Goal: Information Seeking & Learning: Check status

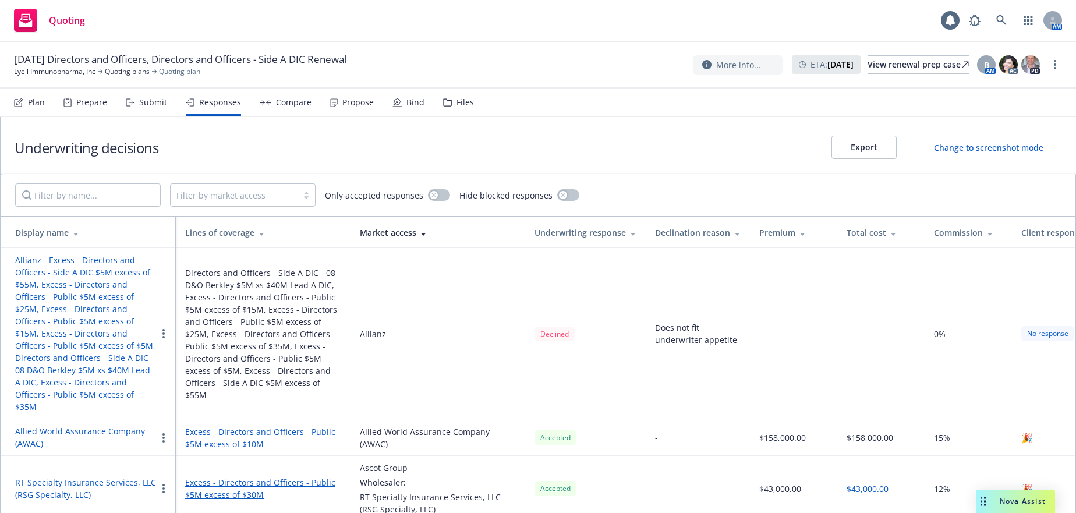
scroll to position [26, 0]
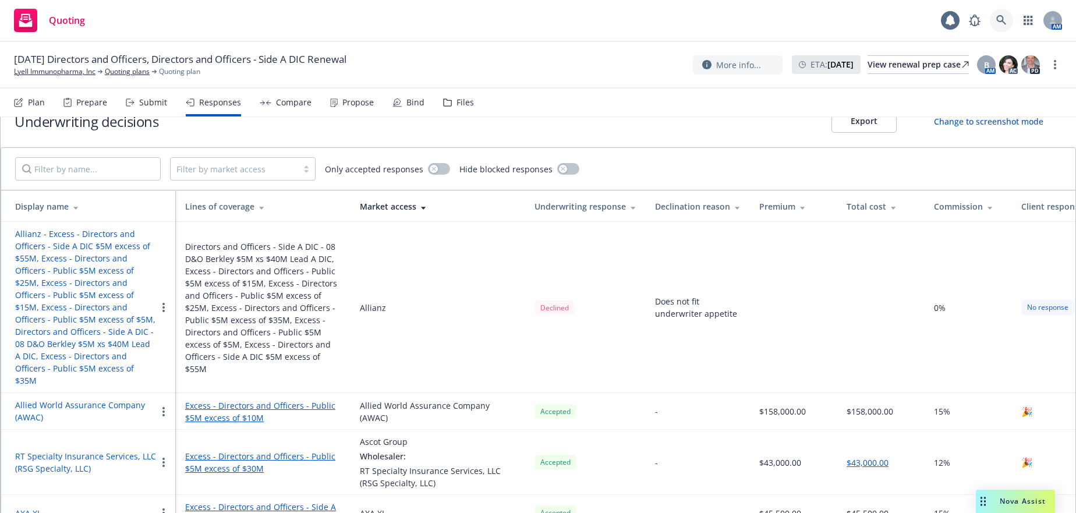
click at [999, 21] on icon at bounding box center [1001, 20] width 10 height 10
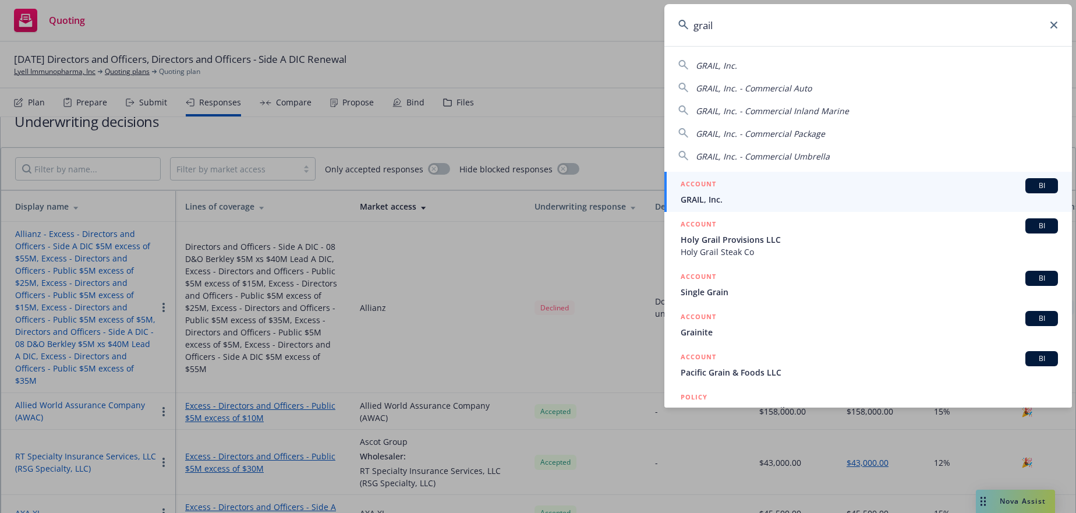
type input "grail"
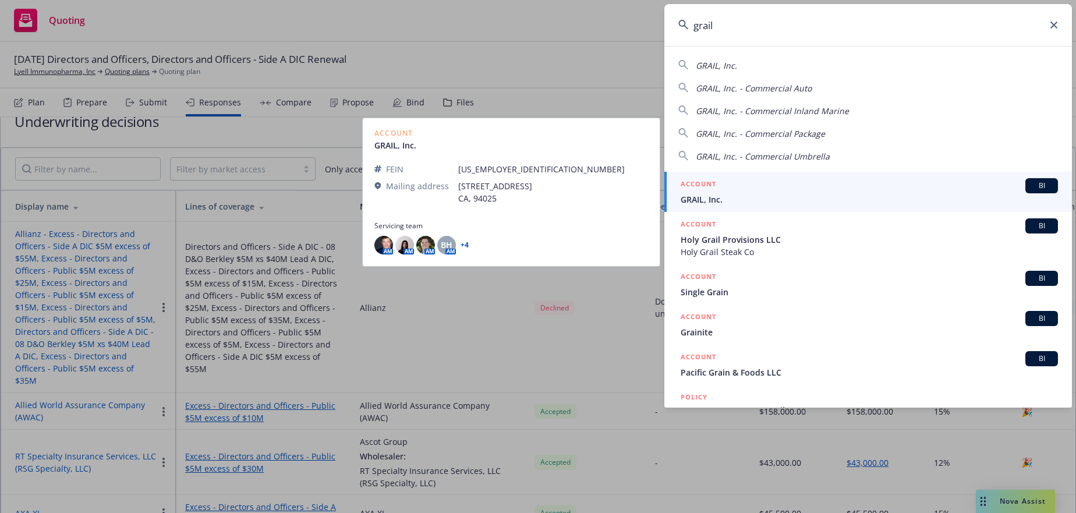
click at [691, 197] on span "GRAIL, Inc." at bounding box center [869, 199] width 377 height 12
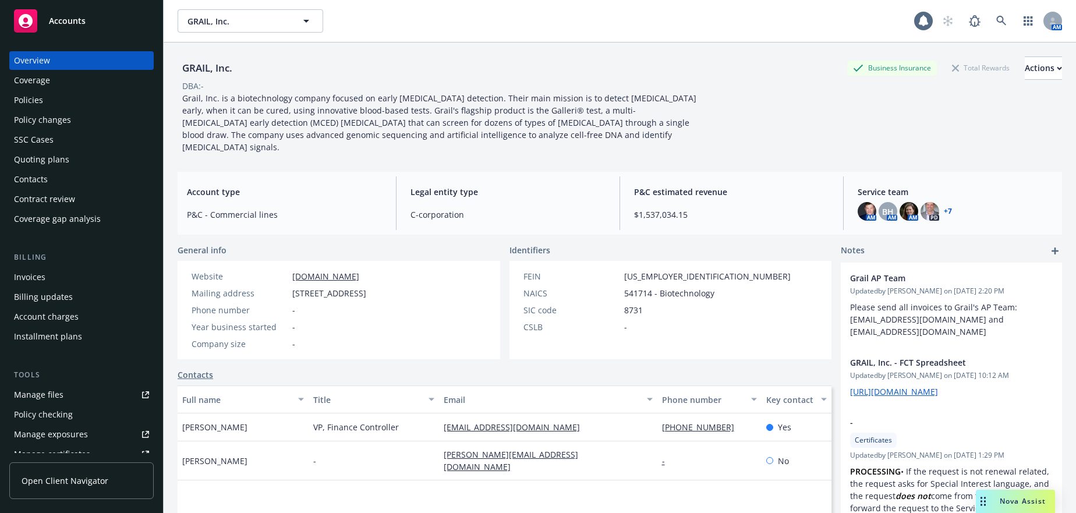
click at [31, 278] on div "Invoices" at bounding box center [29, 277] width 31 height 19
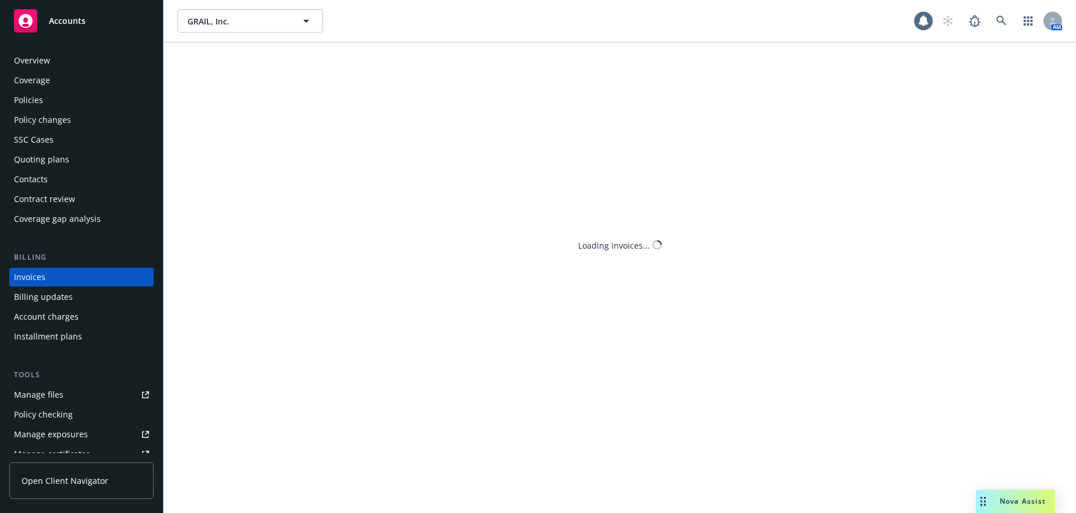
scroll to position [2, 0]
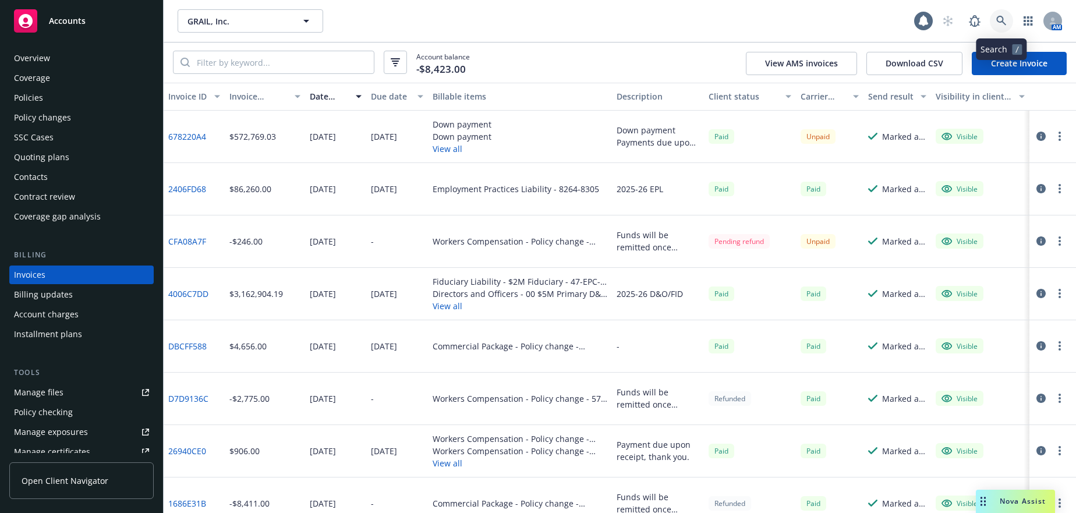
click at [998, 19] on icon at bounding box center [1001, 21] width 10 height 10
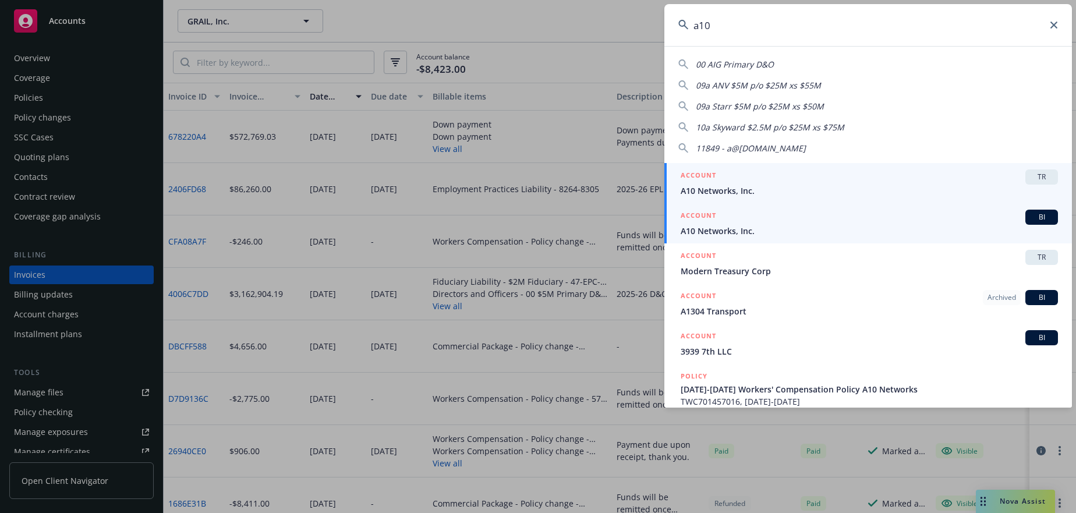
type input "a10"
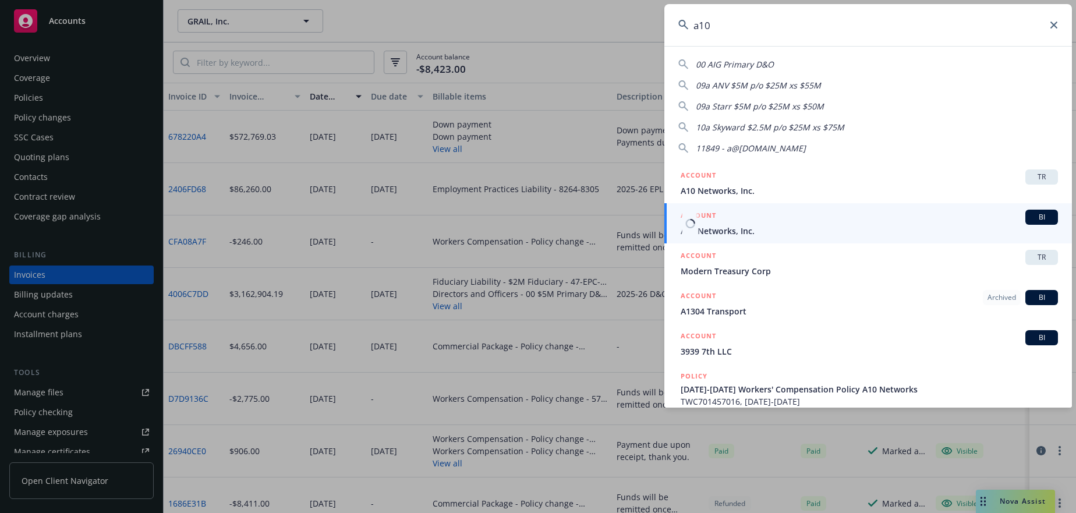
click at [727, 233] on span "A10 Networks, Inc." at bounding box center [869, 231] width 377 height 12
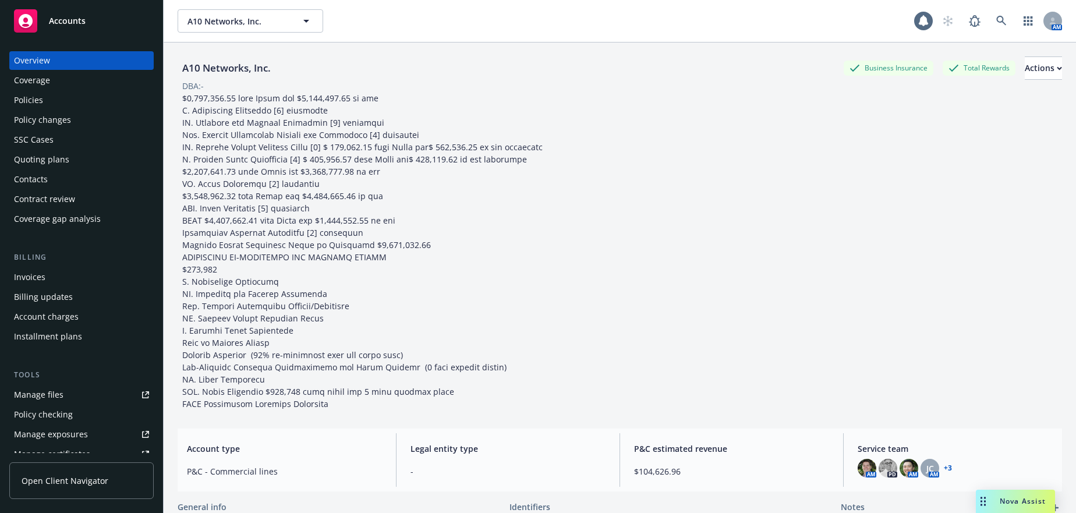
click at [27, 278] on div "Invoices" at bounding box center [29, 277] width 31 height 19
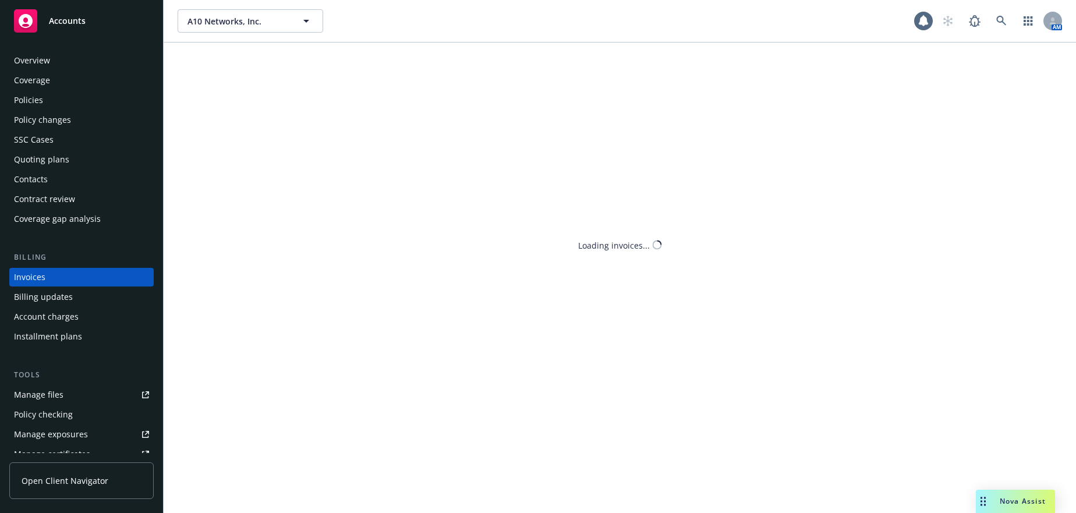
scroll to position [2, 0]
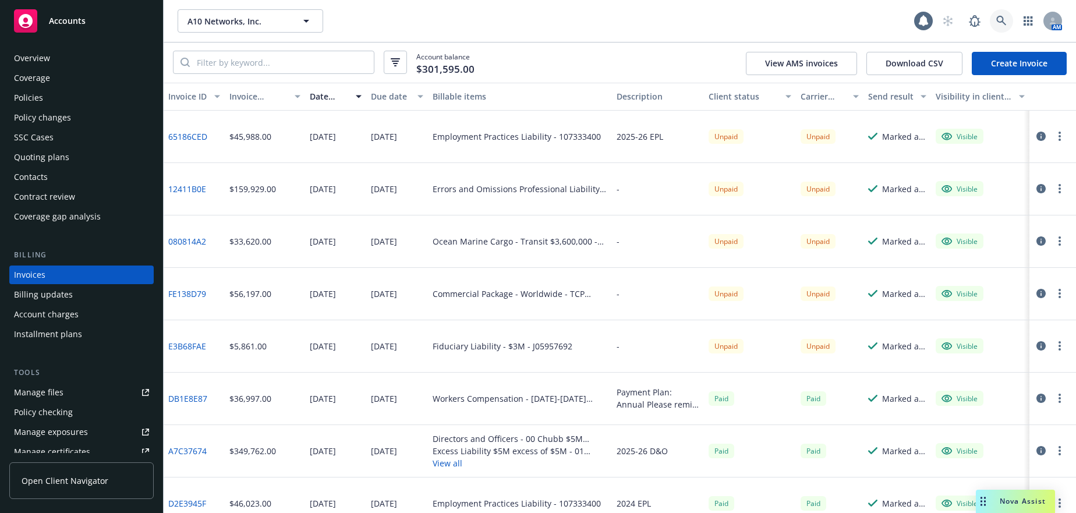
click at [1001, 22] on icon at bounding box center [1001, 21] width 10 height 10
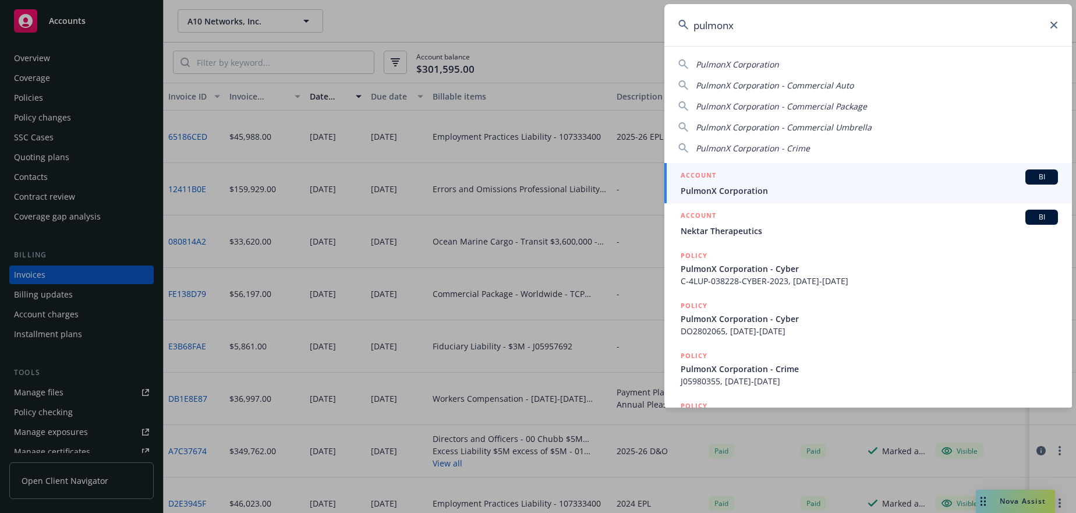
type input "pulmonx"
click at [732, 185] on span "PulmonX Corporation" at bounding box center [869, 191] width 377 height 12
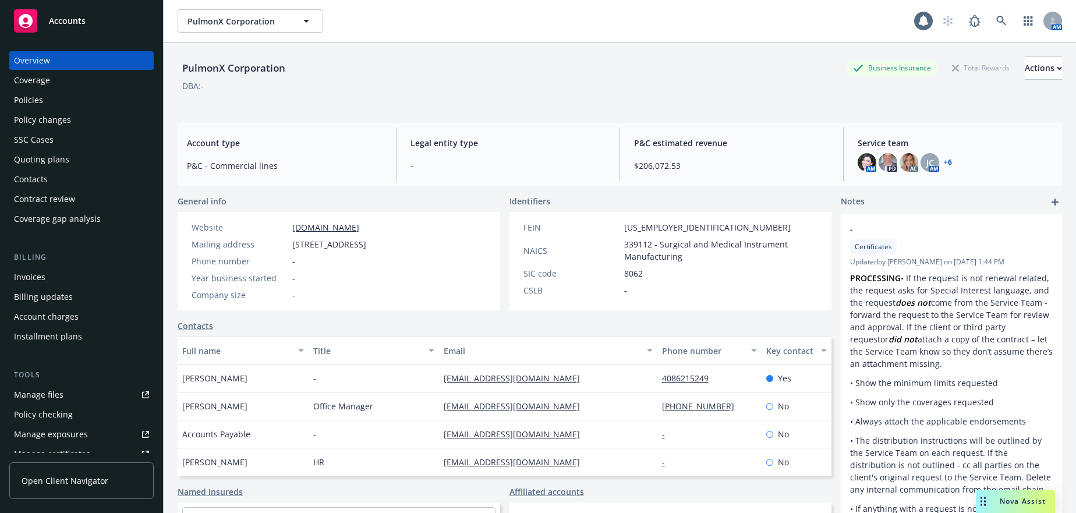
click at [38, 276] on div "Invoices" at bounding box center [29, 277] width 31 height 19
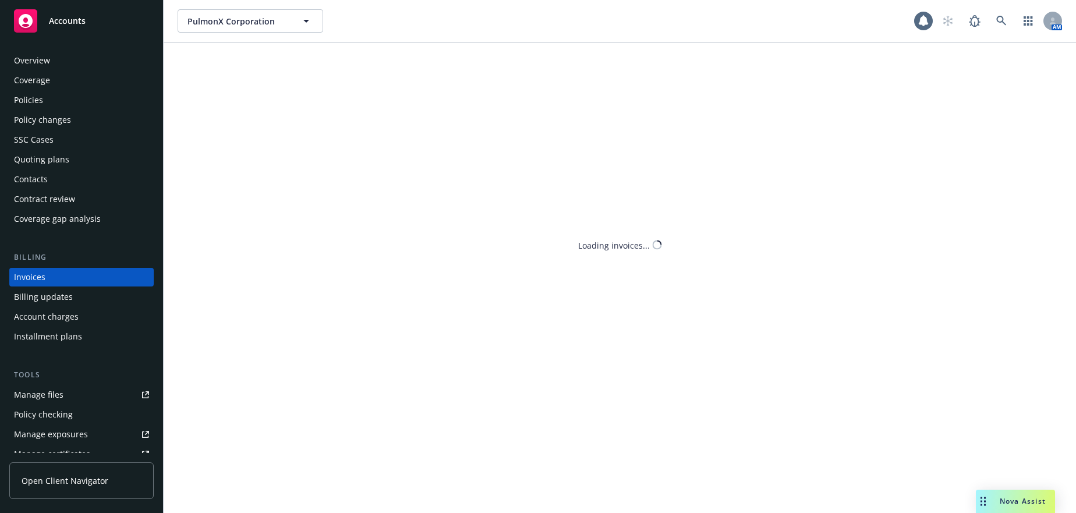
scroll to position [2, 0]
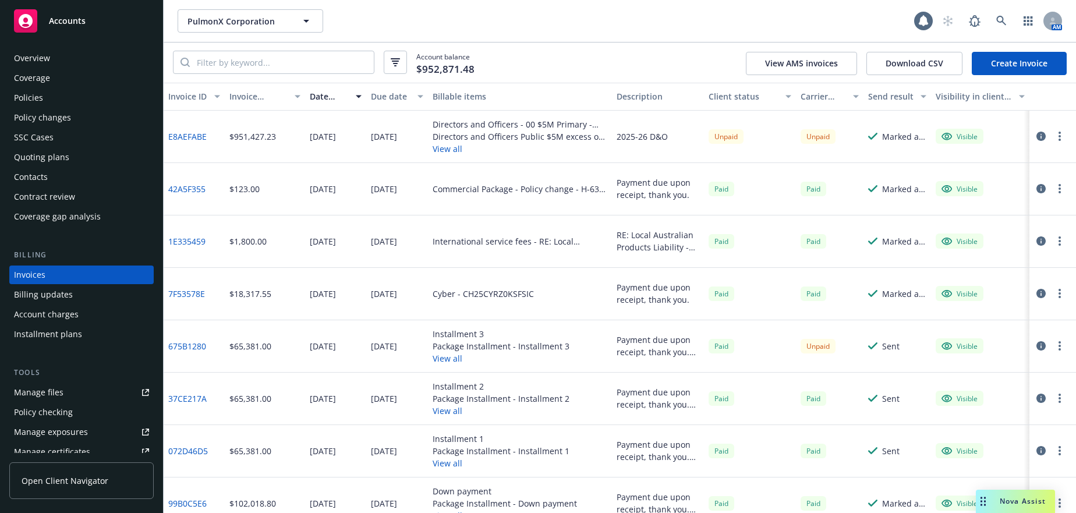
click at [62, 156] on div "Quoting plans" at bounding box center [41, 157] width 55 height 19
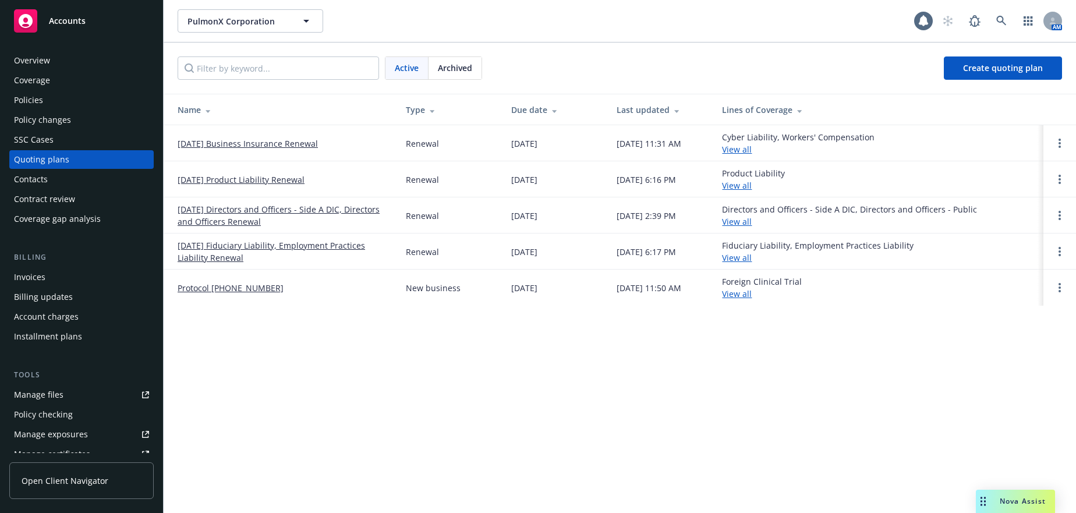
click at [225, 218] on link "[DATE] Directors and Officers - Side A DIC, Directors and Officers Renewal" at bounding box center [283, 215] width 210 height 24
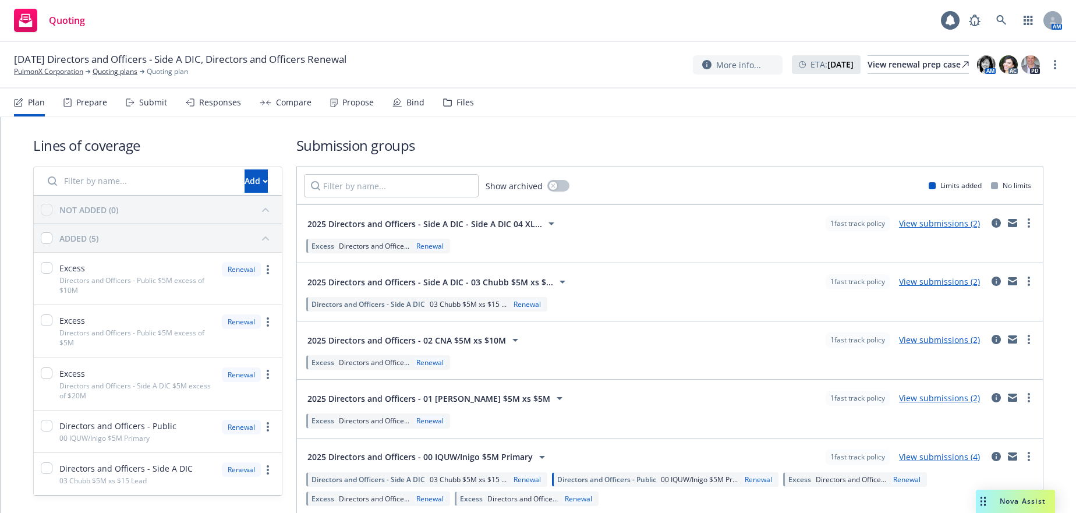
click at [458, 101] on div "Files" at bounding box center [464, 102] width 17 height 9
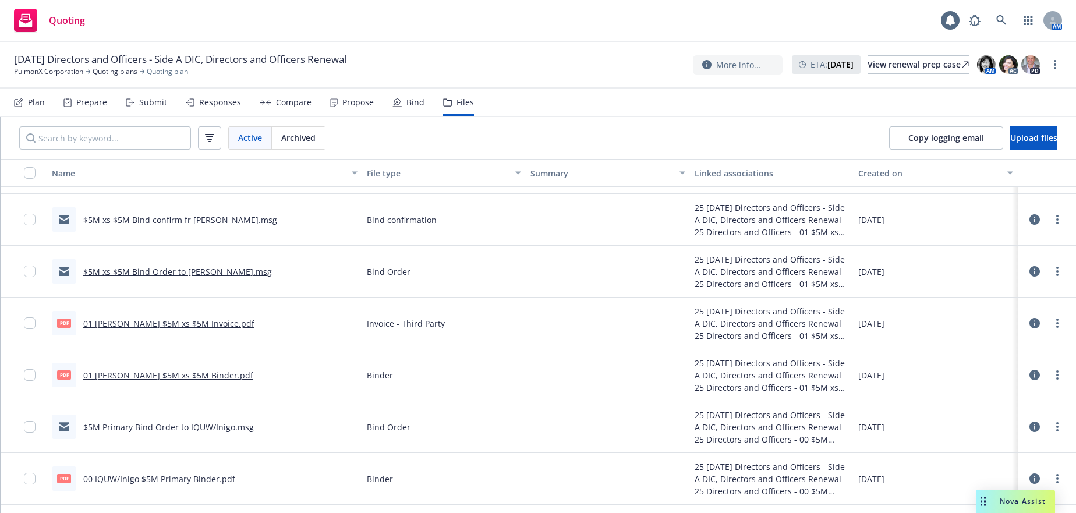
scroll to position [699, 0]
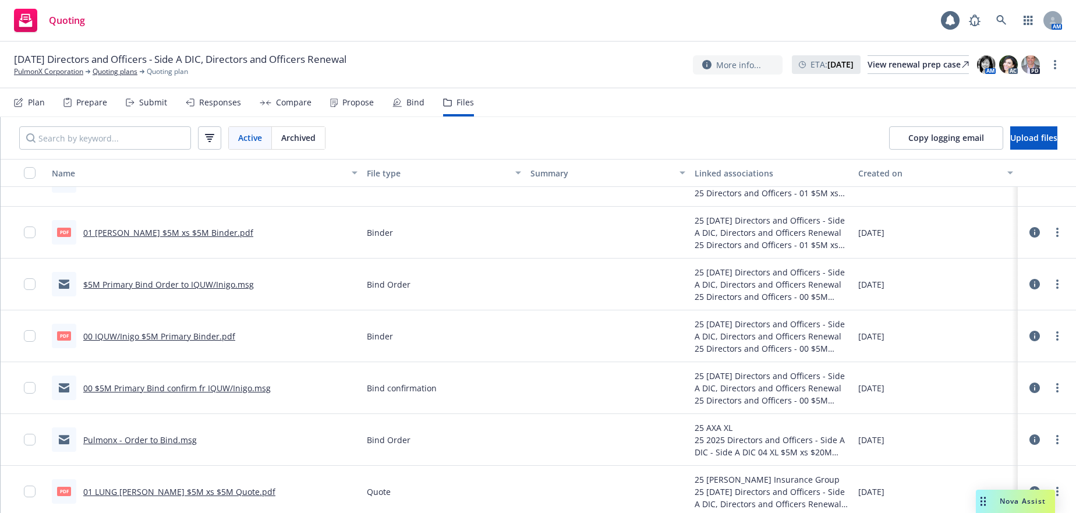
click at [410, 101] on div "Bind" at bounding box center [415, 102] width 18 height 9
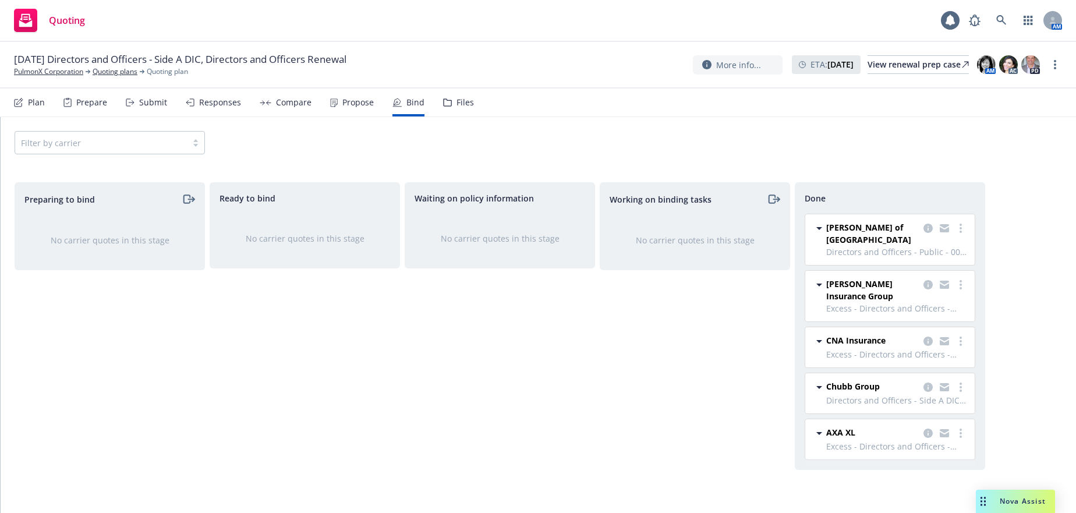
click at [353, 101] on div "Propose" at bounding box center [357, 102] width 31 height 9
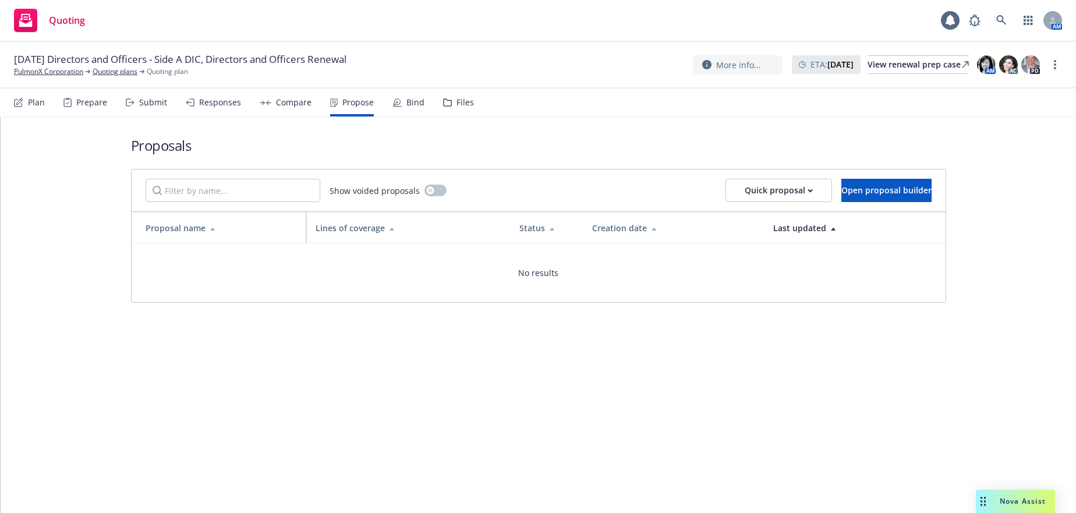
click at [291, 105] on div "Compare" at bounding box center [294, 102] width 36 height 9
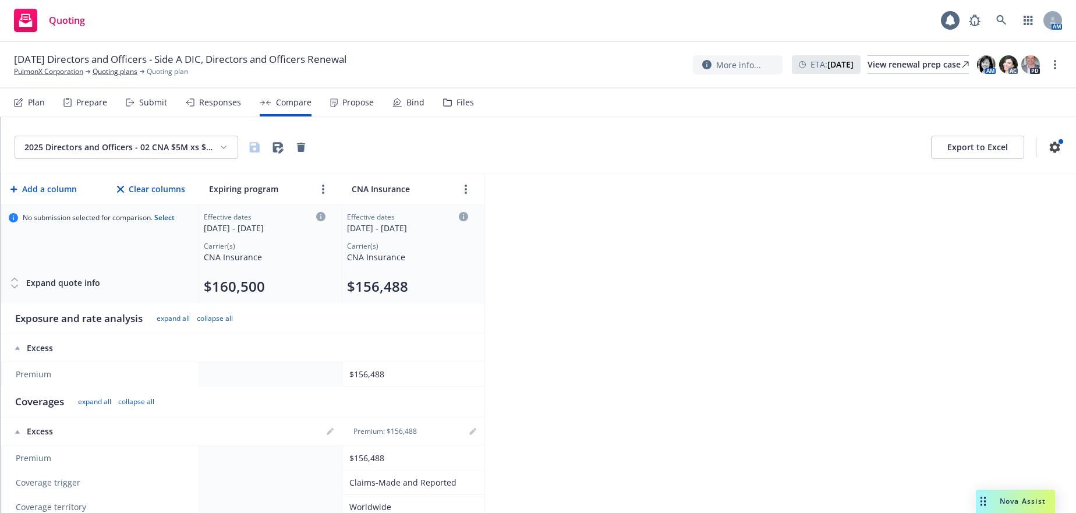
click at [223, 102] on div "Responses" at bounding box center [220, 102] width 42 height 9
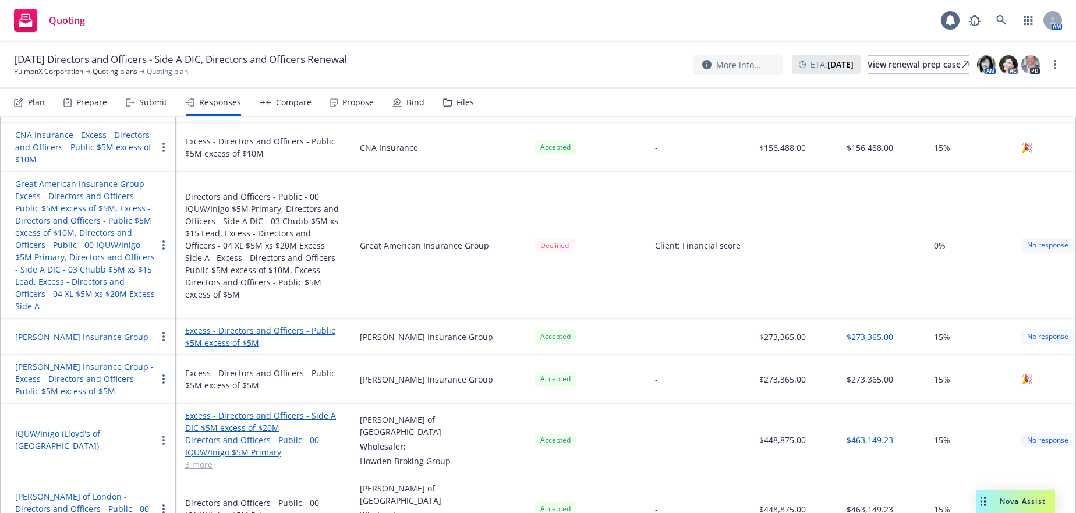
scroll to position [467, 0]
